Goal: Information Seeking & Learning: Check status

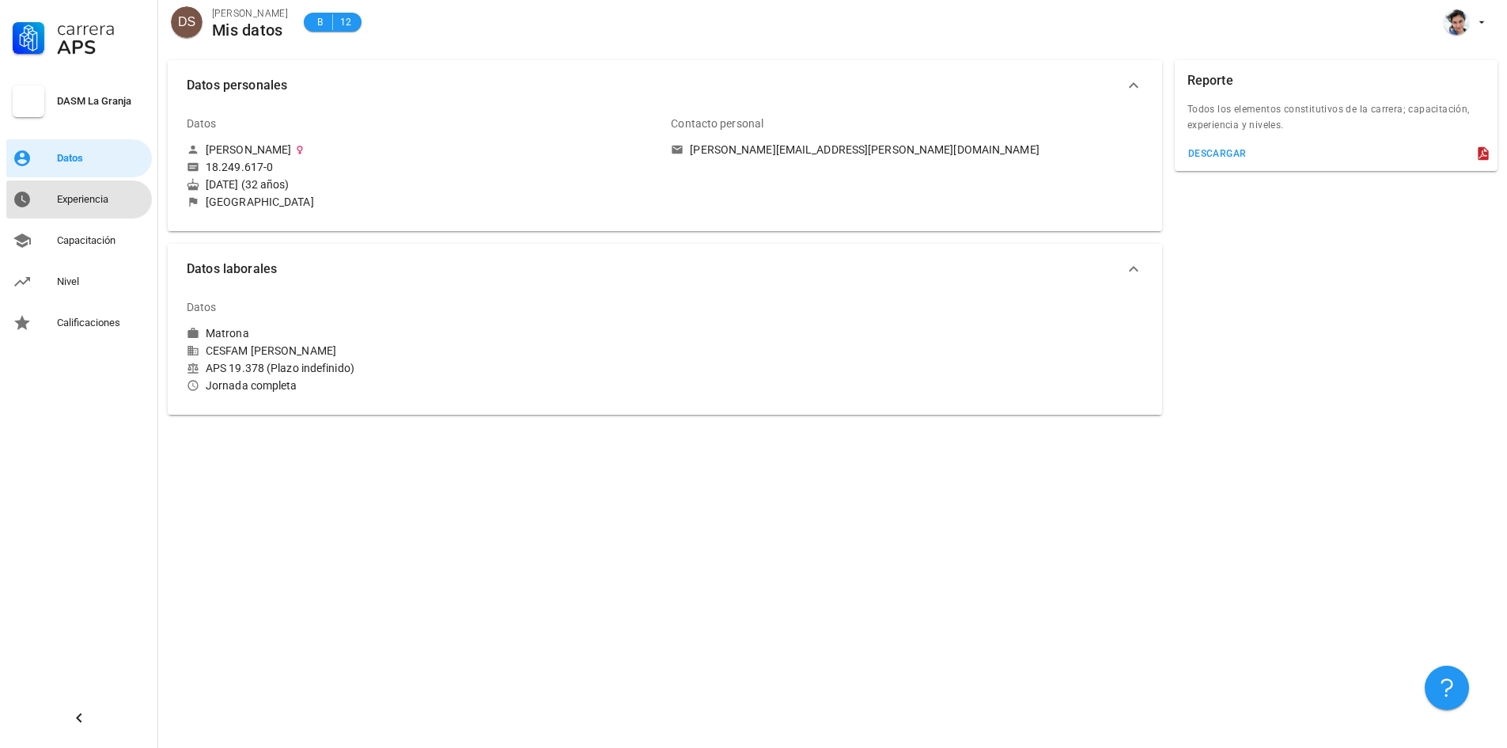
click at [56, 210] on link "Experiencia" at bounding box center [79, 199] width 146 height 38
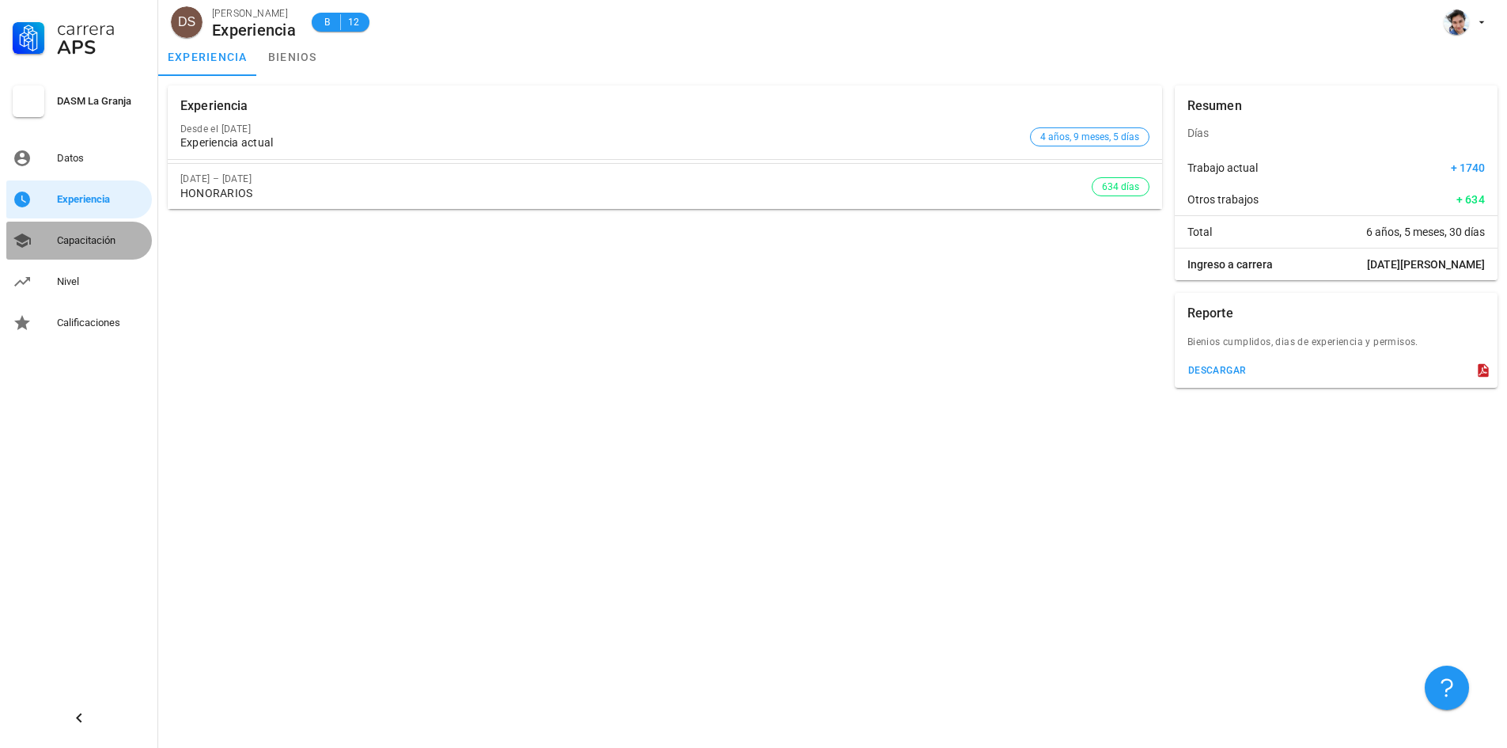
click at [89, 245] on div "Capacitación" at bounding box center [101, 240] width 89 height 13
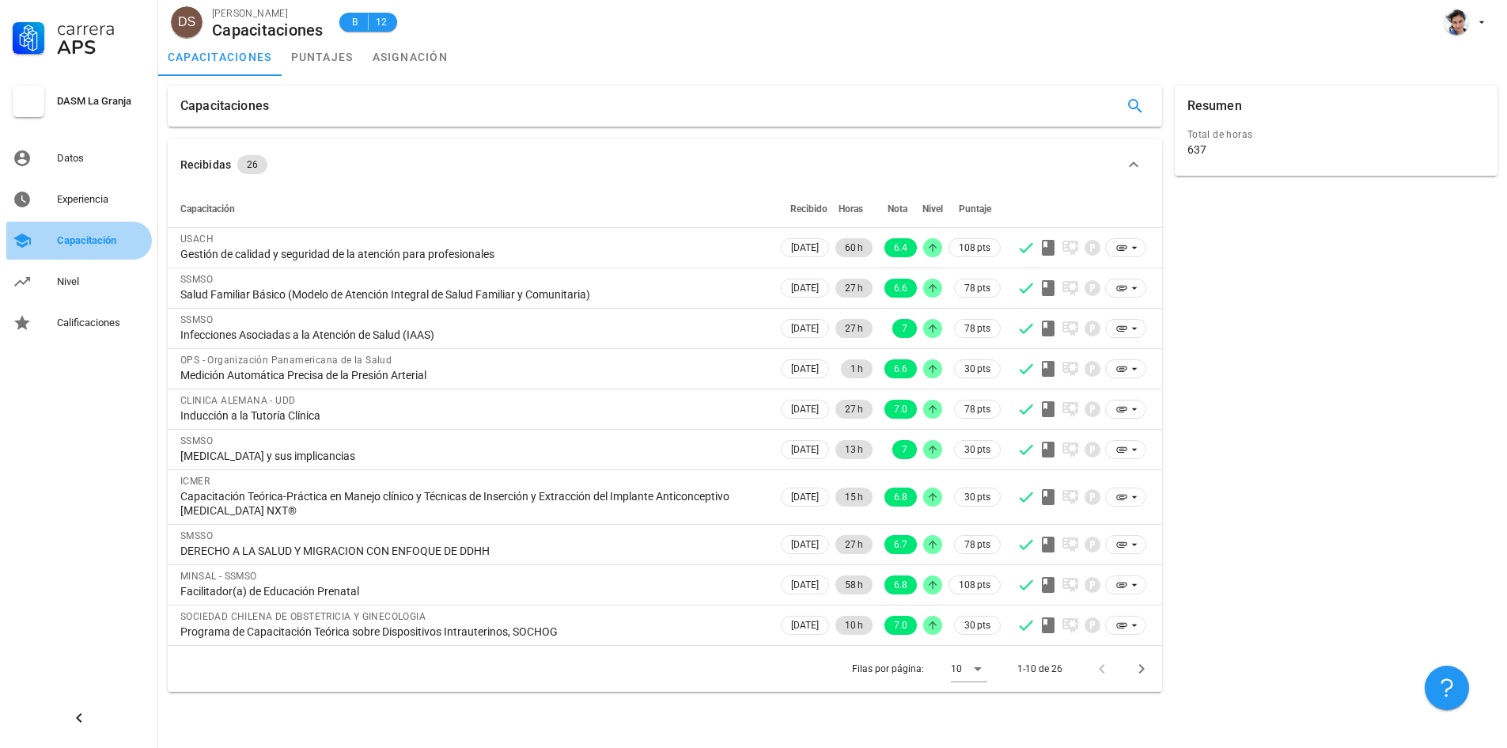
click at [89, 245] on div "Capacitación" at bounding box center [101, 240] width 89 height 13
click at [88, 276] on div "Nivel" at bounding box center [101, 281] width 89 height 13
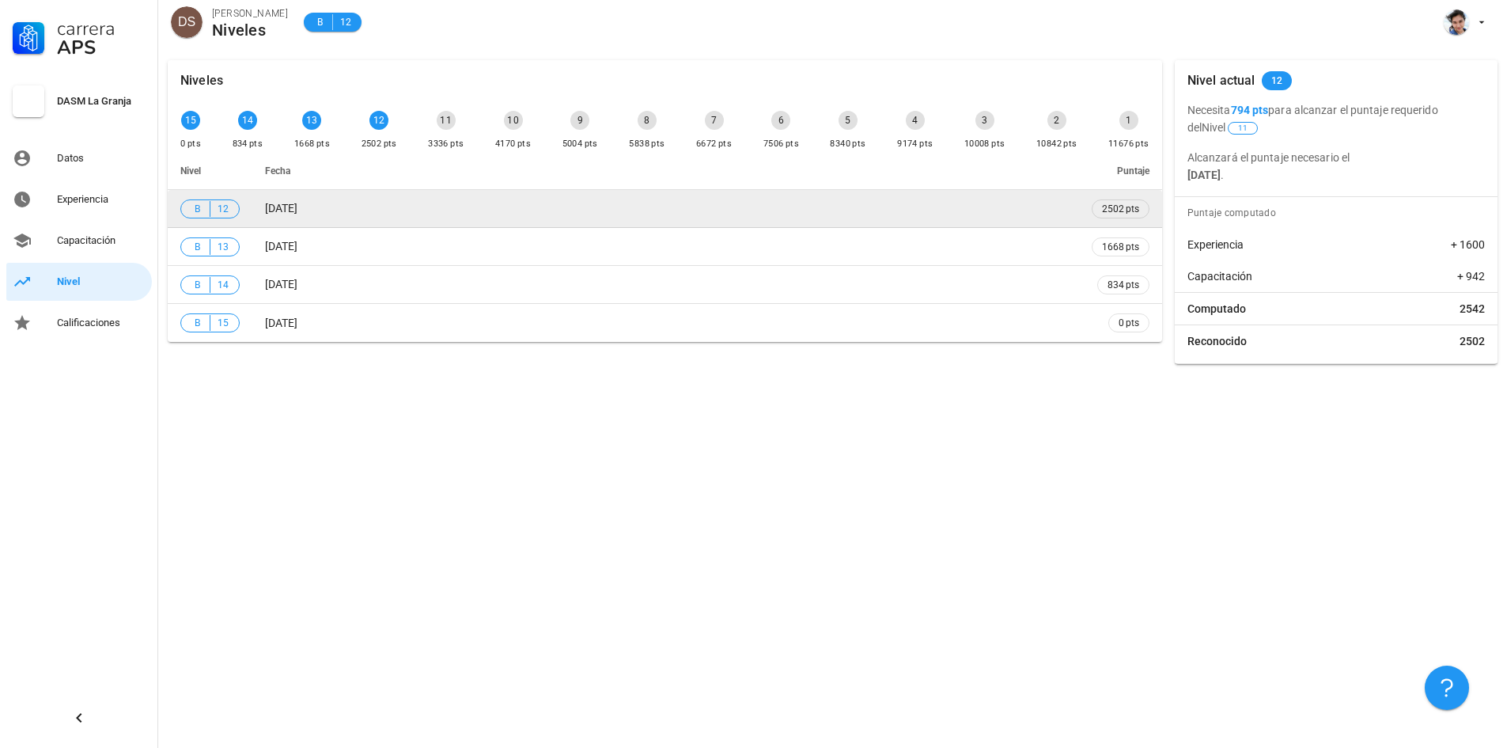
click at [325, 211] on td "[DATE]" at bounding box center [665, 209] width 827 height 38
drag, startPoint x: 224, startPoint y: 208, endPoint x: 216, endPoint y: 207, distance: 8.0
click at [216, 207] on span "B 12" at bounding box center [209, 208] width 59 height 19
click at [1109, 218] on span "2502 pts" at bounding box center [1121, 208] width 58 height 19
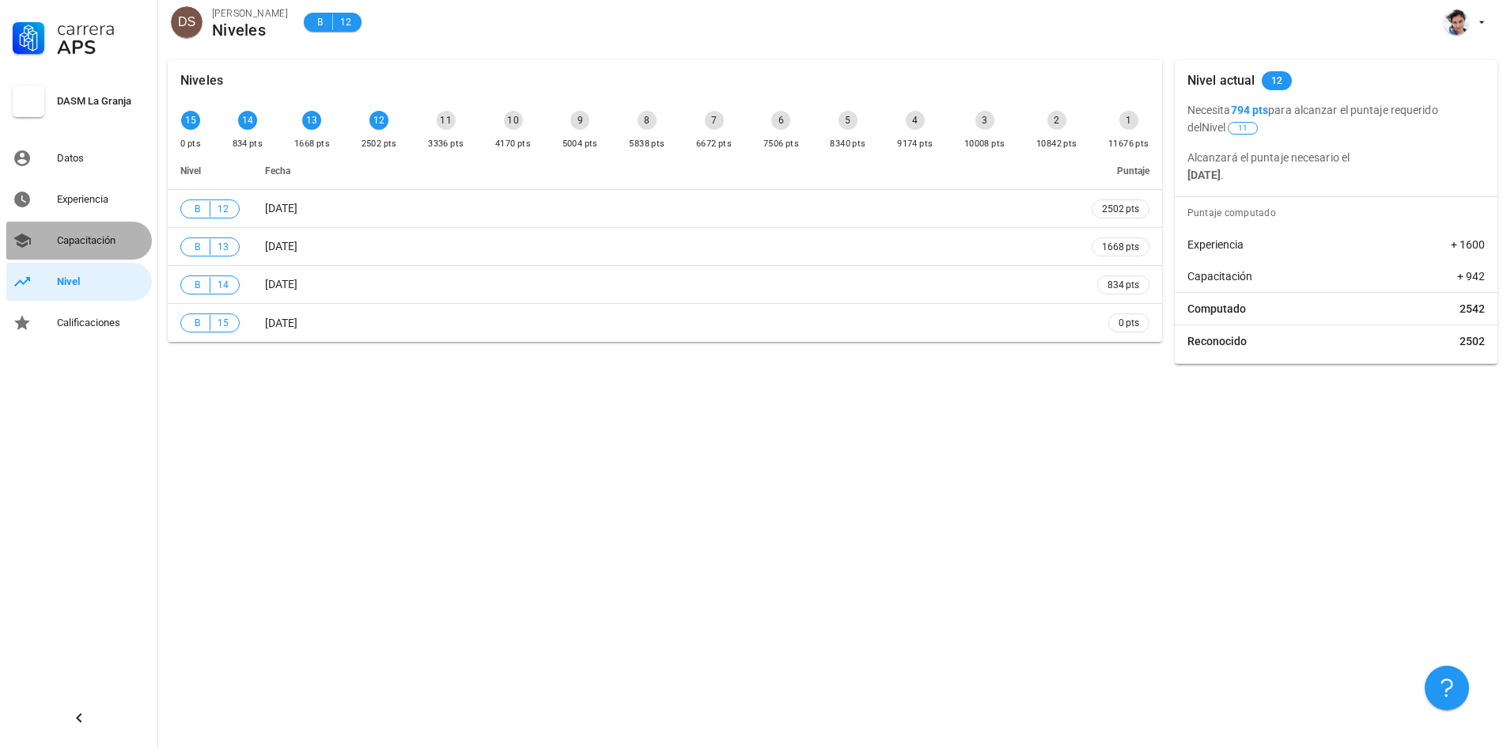
click at [104, 229] on div "Capacitación" at bounding box center [101, 240] width 89 height 25
